Goal: Check status: Check status

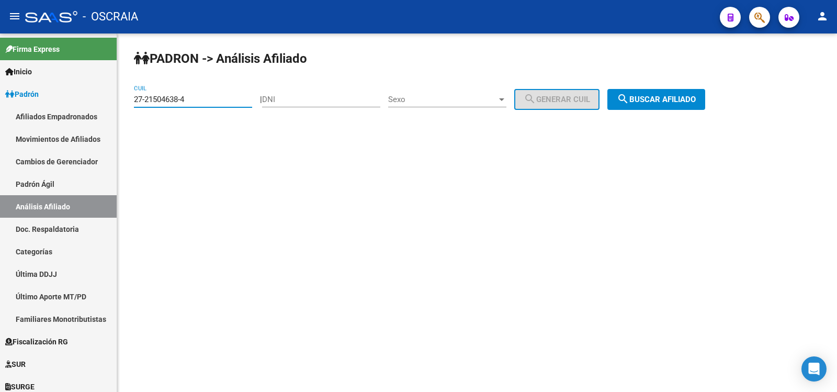
type input "27-21504638-4"
click at [664, 101] on span "search Buscar afiliado" at bounding box center [656, 99] width 79 height 9
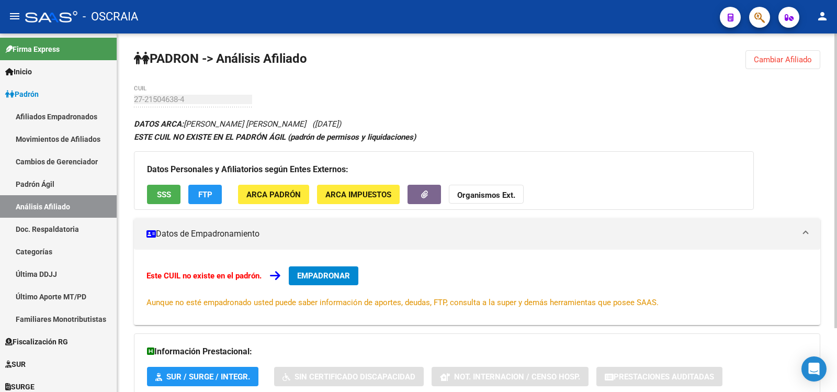
scroll to position [77, 0]
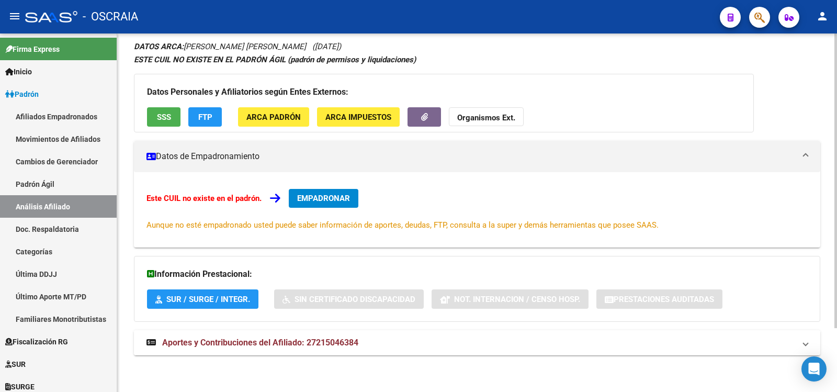
click at [325, 348] on strong "Aportes y Contribuciones del Afiliado: 27215046384" at bounding box center [252, 343] width 212 height 12
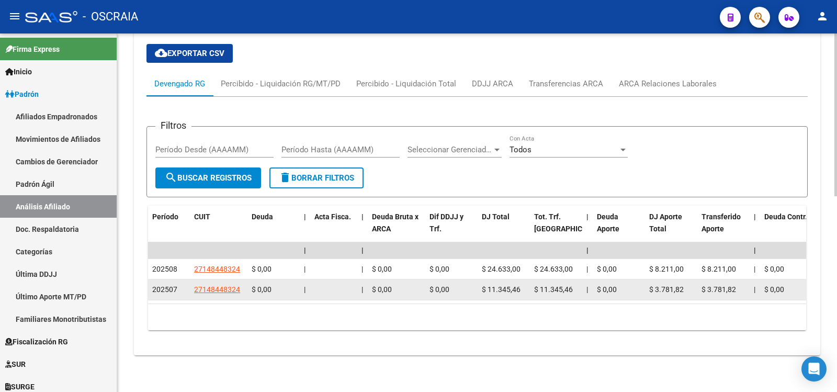
scroll to position [0, 0]
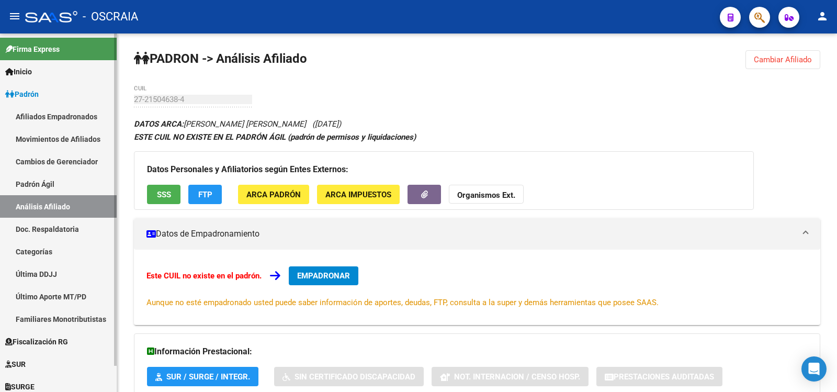
click at [58, 188] on link "Padrón Ágil" at bounding box center [58, 184] width 117 height 22
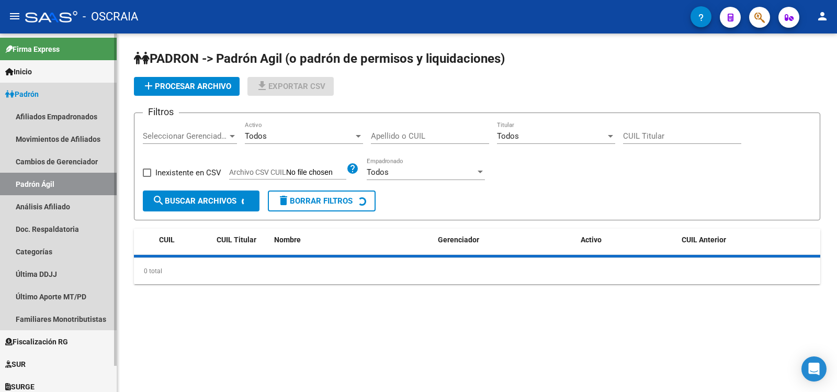
click at [61, 200] on link "Análisis Afiliado" at bounding box center [58, 206] width 117 height 22
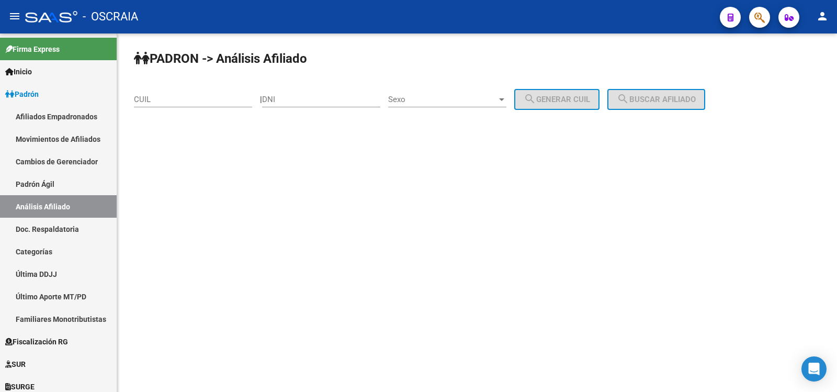
click at [177, 103] on input "CUIL" at bounding box center [193, 99] width 118 height 9
paste input "20-18343878-7"
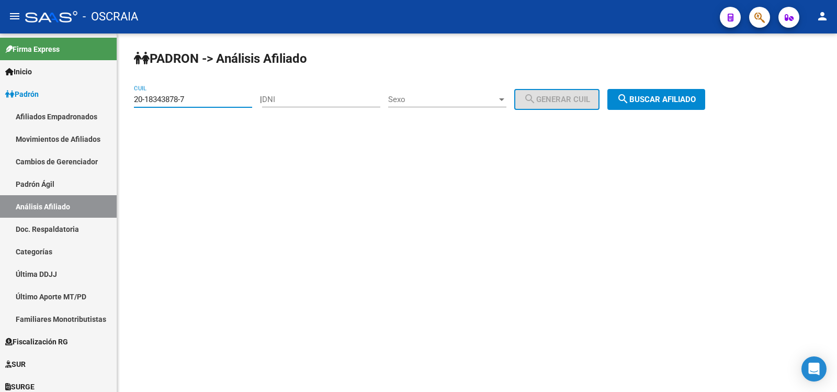
type input "20-18343878-7"
click at [703, 105] on button "search Buscar afiliado" at bounding box center [656, 99] width 98 height 21
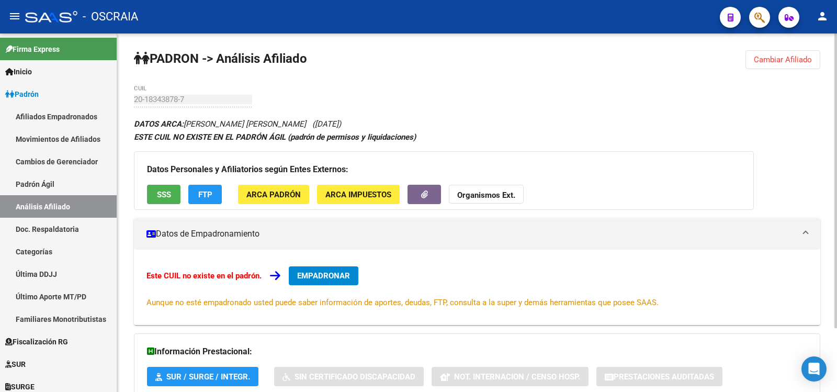
scroll to position [77, 0]
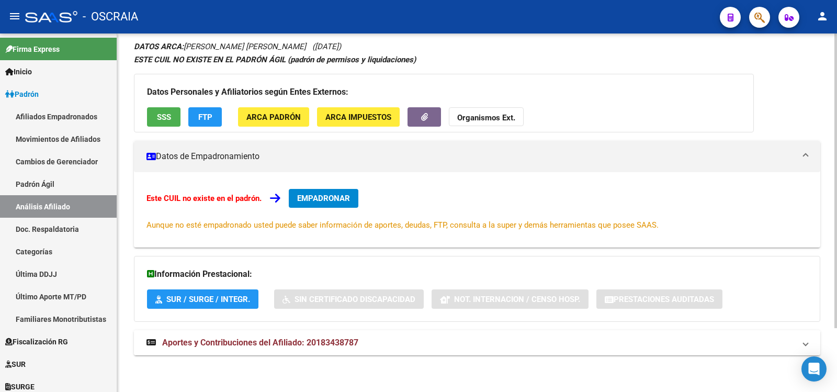
click at [313, 351] on mat-expansion-panel-header "Aportes y Contribuciones del Afiliado: 20183438787" at bounding box center [477, 342] width 686 height 25
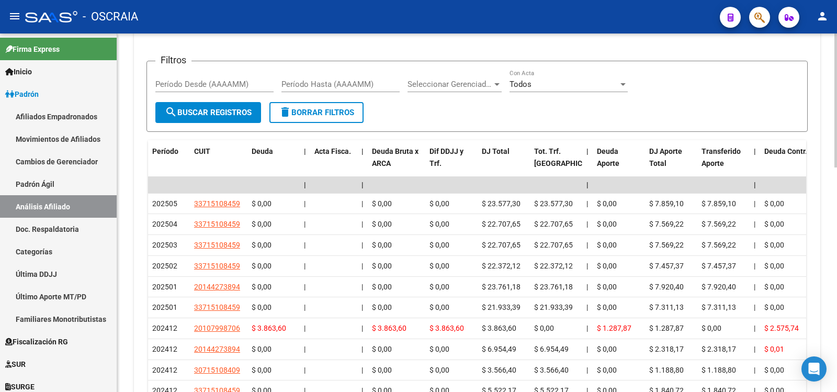
scroll to position [0, 0]
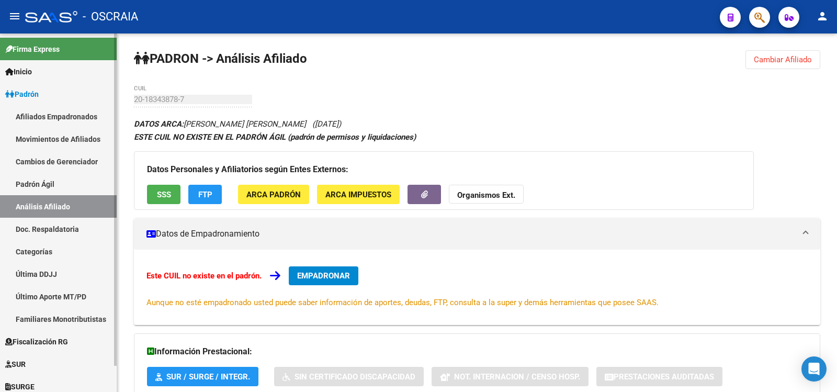
click at [55, 183] on link "Padrón Ágil" at bounding box center [58, 184] width 117 height 22
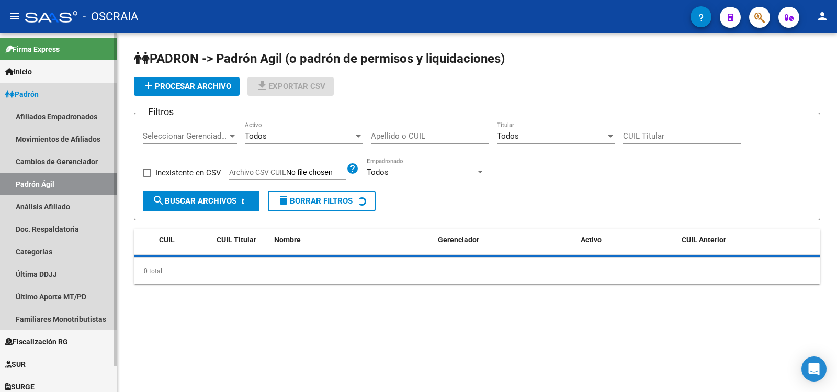
drag, startPoint x: 60, startPoint y: 206, endPoint x: 79, endPoint y: 195, distance: 22.5
click at [61, 207] on link "Análisis Afiliado" at bounding box center [58, 206] width 117 height 22
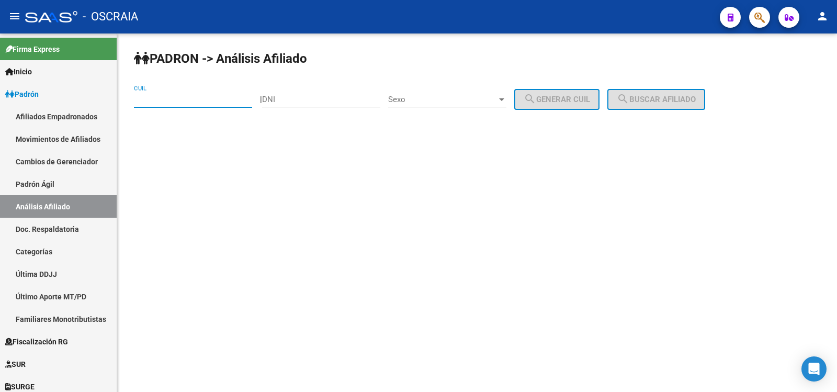
drag, startPoint x: 181, startPoint y: 97, endPoint x: 198, endPoint y: 103, distance: 18.4
click at [184, 98] on input "CUIL" at bounding box center [193, 99] width 118 height 9
paste input "27-39962591-8"
type input "27-39962591-8"
click at [648, 99] on span "search Buscar afiliado" at bounding box center [656, 99] width 79 height 9
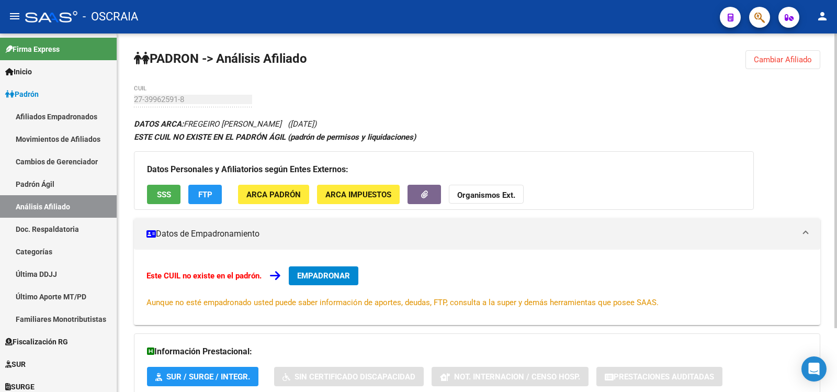
scroll to position [77, 0]
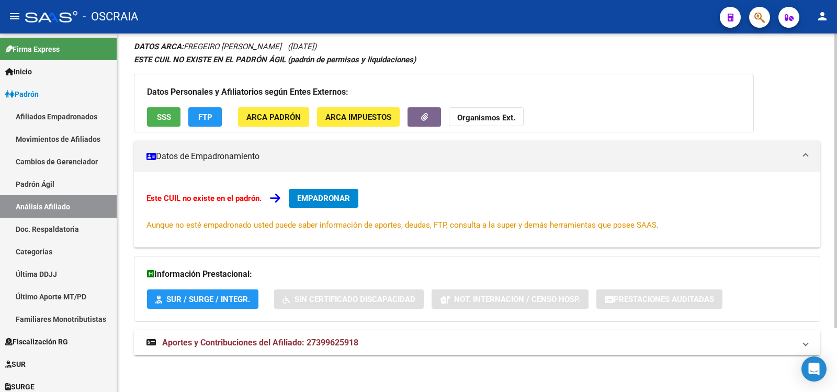
click at [363, 341] on mat-panel-title "Aportes y Contribuciones del Afiliado: 27399625918" at bounding box center [470, 343] width 648 height 12
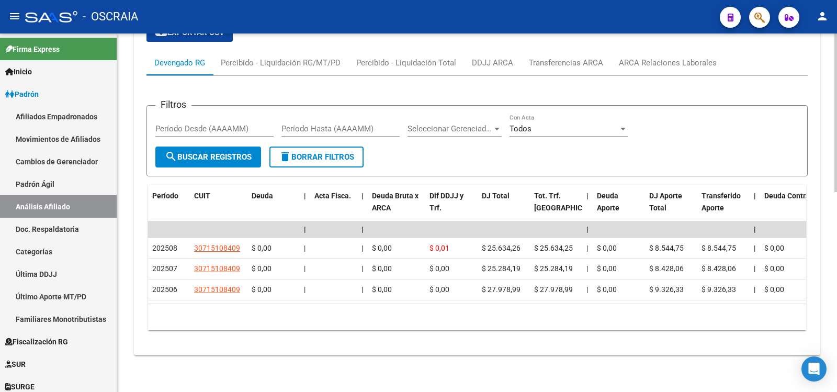
scroll to position [0, 0]
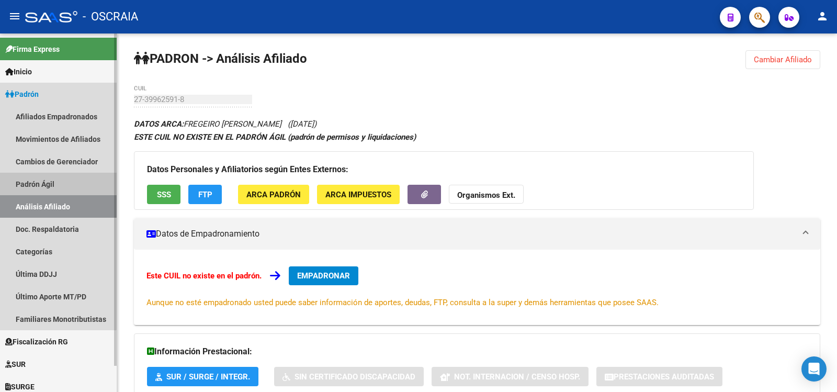
click at [56, 188] on link "Padrón Ágil" at bounding box center [58, 184] width 117 height 22
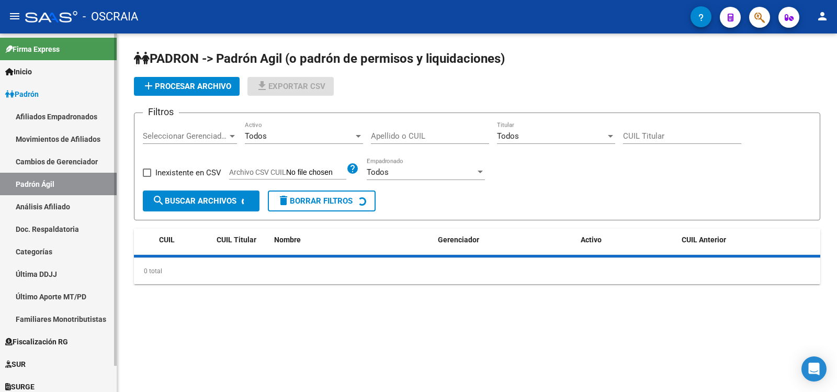
click at [61, 209] on link "Análisis Afiliado" at bounding box center [58, 206] width 117 height 22
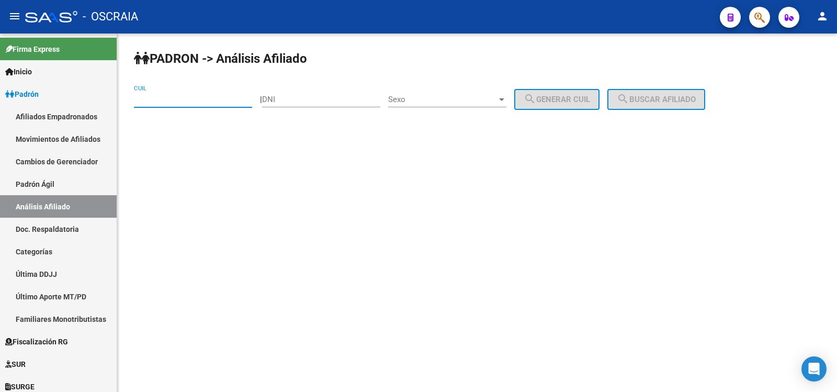
click at [164, 96] on input "CUIL" at bounding box center [193, 99] width 118 height 9
